Goal: Share content

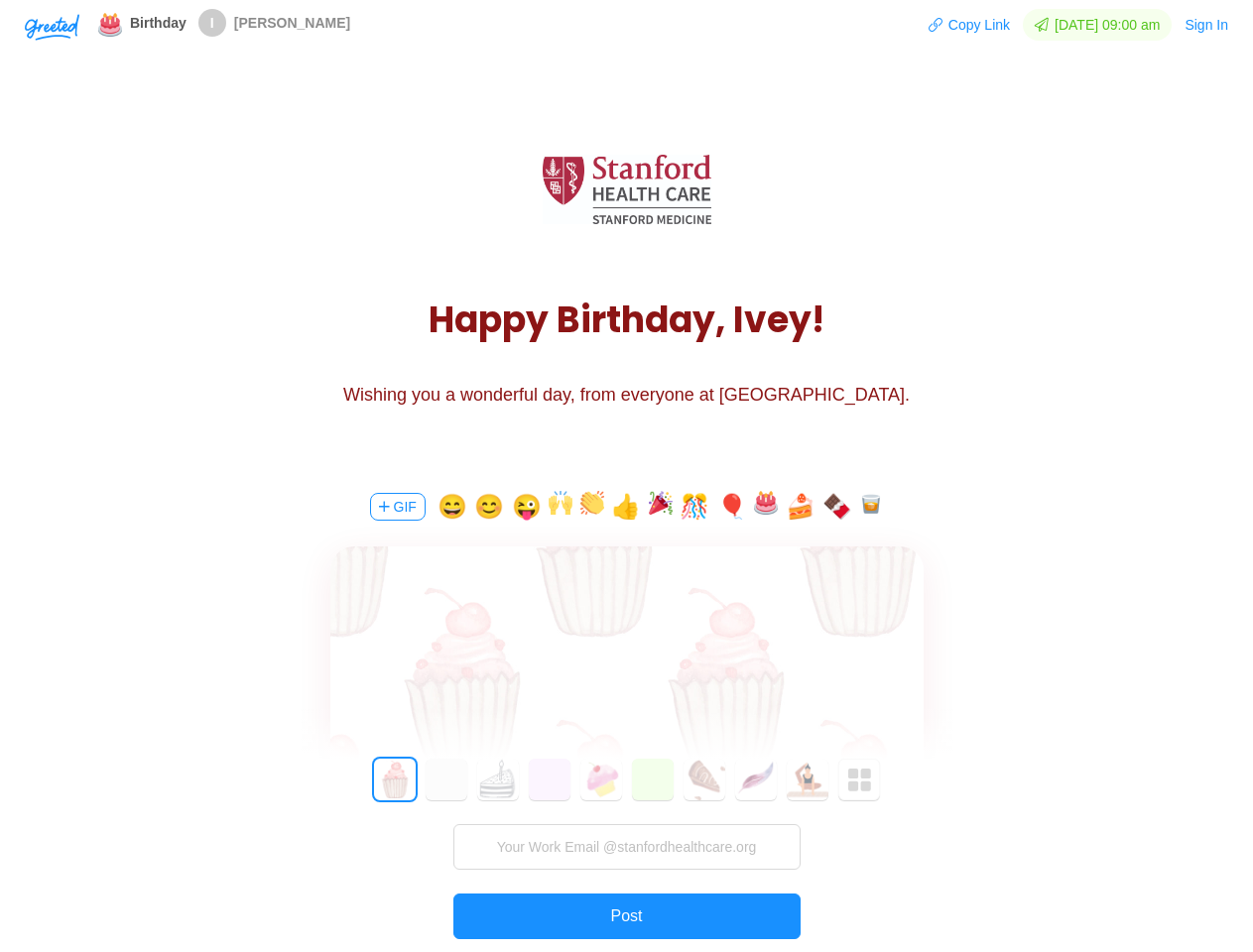
click at [626, 476] on div "GIF 😄 😊 😜 👍 🎊 🎈 🍰 🍫 0 1 2 3 4 5 6 7 8 9 10 11 12 13 14 15 16 17 18 19 20 21 22 …" at bounding box center [626, 750] width 595 height 567
click at [52, 26] on img "button" at bounding box center [52, 27] width 55 height 27
click at [960, 25] on button "Copy Link" at bounding box center [969, 25] width 84 height 32
click at [1207, 25] on button "Sign In" at bounding box center [1206, 25] width 46 height 32
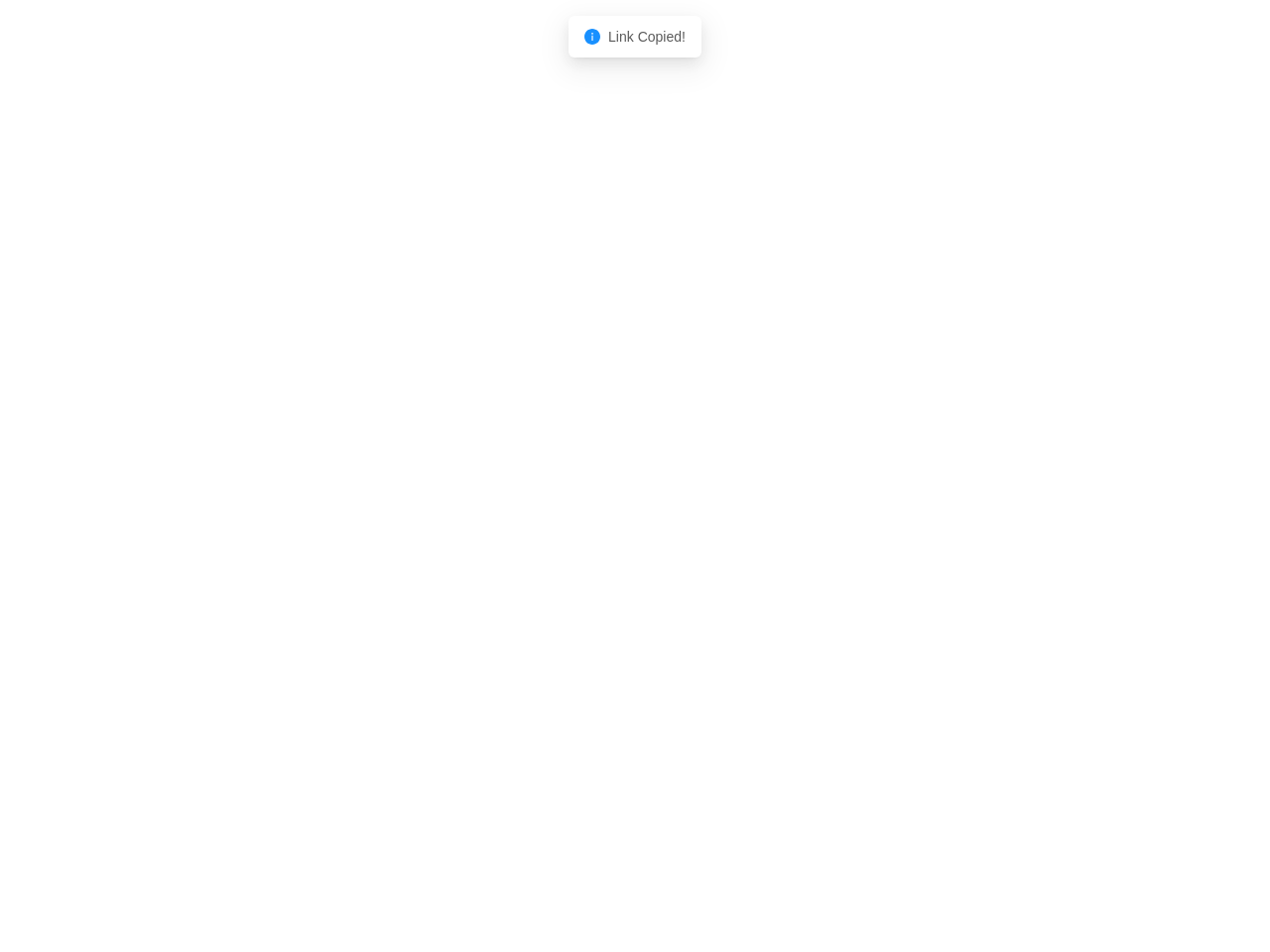
click at [396, 506] on body "Shadow: (click to exit) Link Copied!" at bounding box center [635, 476] width 1270 height 952
click at [450, 506] on body "Shadow: (click to exit) Link Copied!" at bounding box center [635, 476] width 1270 height 952
click at [489, 506] on body "Shadow: (click to exit) Link Copied!" at bounding box center [635, 476] width 1270 height 952
click at [529, 506] on body "Shadow: (click to exit) Link Copied!" at bounding box center [635, 476] width 1270 height 952
click at [565, 506] on body "Shadow: (click to exit) Link Copied!" at bounding box center [635, 476] width 1270 height 952
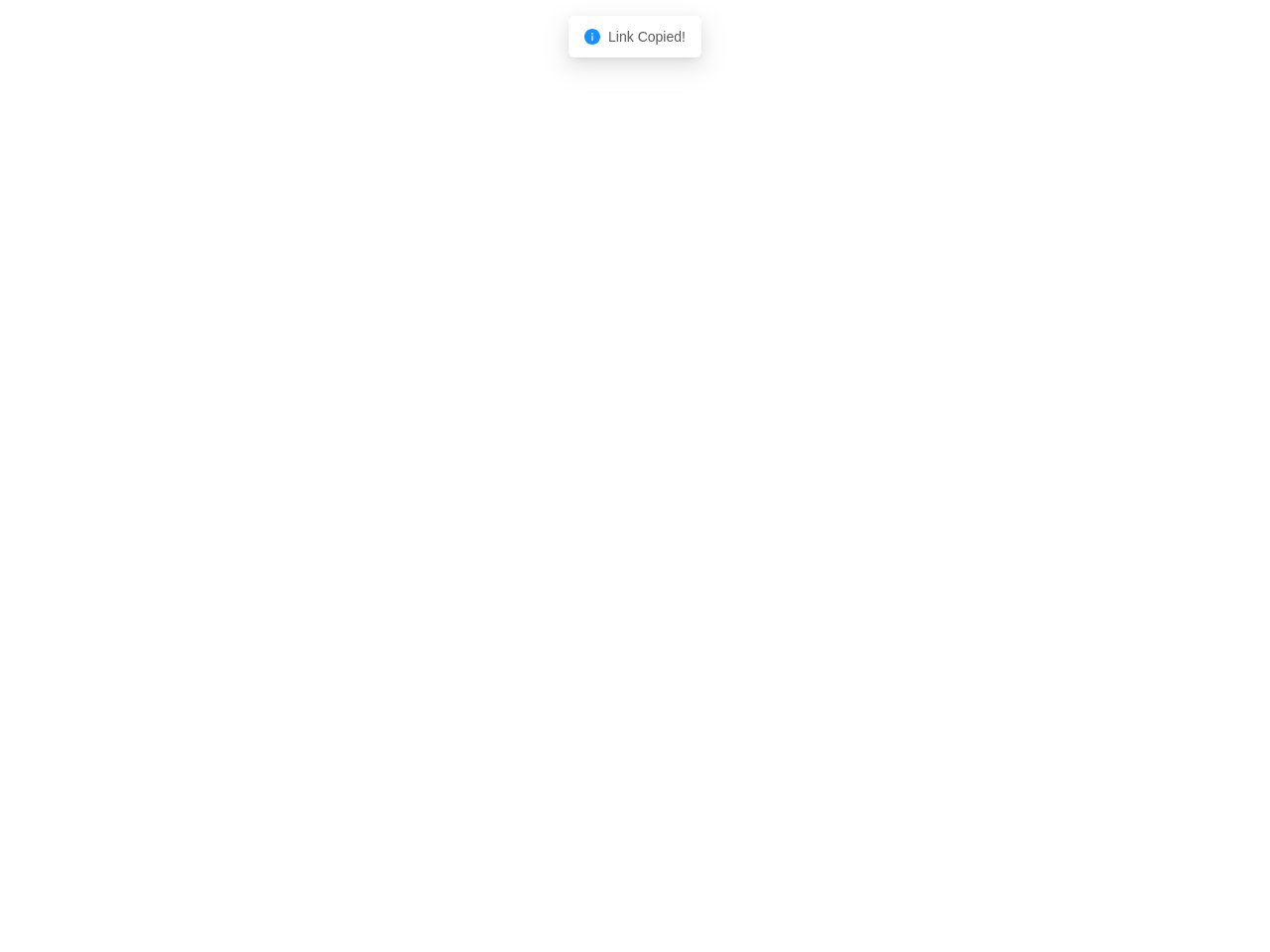
click at [596, 506] on body "Shadow: (click to exit) Link Copied!" at bounding box center [635, 476] width 1270 height 952
